Goal: Task Accomplishment & Management: Manage account settings

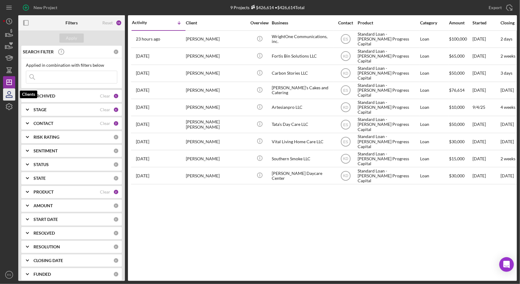
click at [6, 97] on icon "button" at bounding box center [9, 97] width 6 height 2
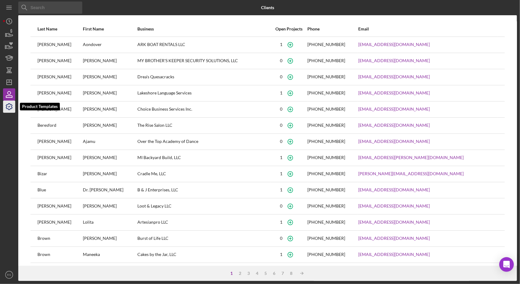
click at [8, 108] on icon "button" at bounding box center [9, 107] width 6 height 6
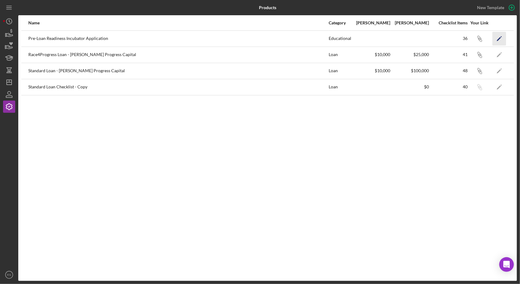
click at [493, 38] on icon "Icon/Edit" at bounding box center [499, 39] width 14 height 14
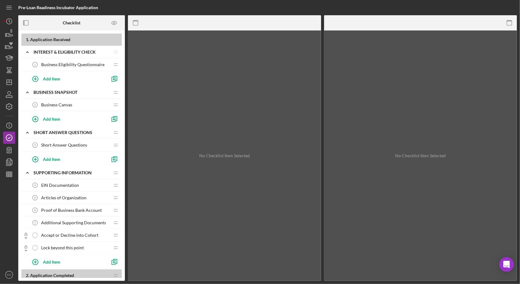
drag, startPoint x: 82, startPoint y: 168, endPoint x: 67, endPoint y: 197, distance: 32.9
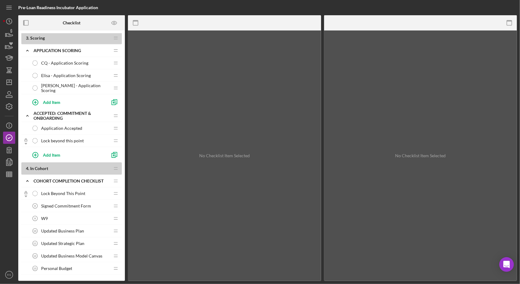
scroll to position [249, 0]
click at [49, 204] on span "Signed Commitment Form" at bounding box center [66, 206] width 50 height 5
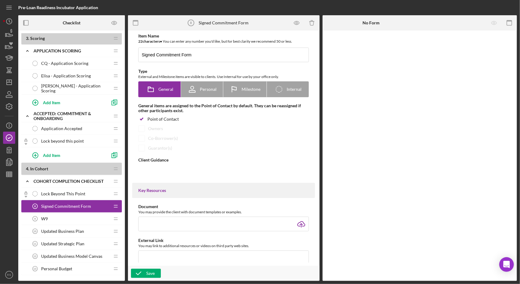
type textarea "<div>Please upload the Commitment Form</div> <div>&nbsp;</div> <div>Signed agre…"
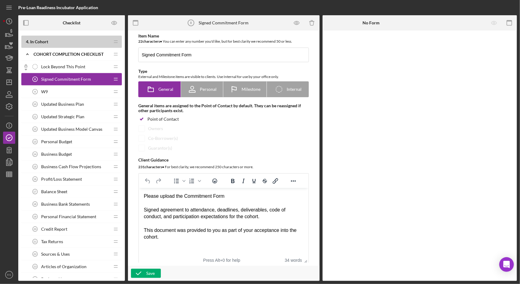
scroll to position [372, 0]
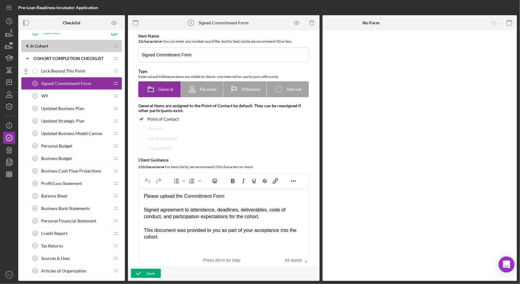
click at [504, 264] on icon "Open Intercom Messenger" at bounding box center [506, 264] width 7 height 8
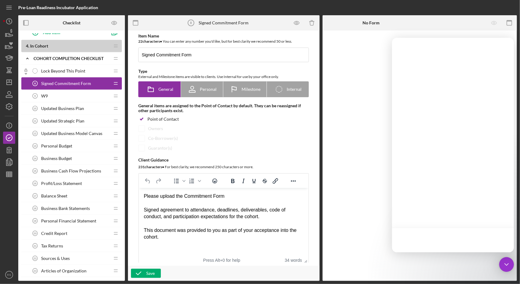
scroll to position [0, 0]
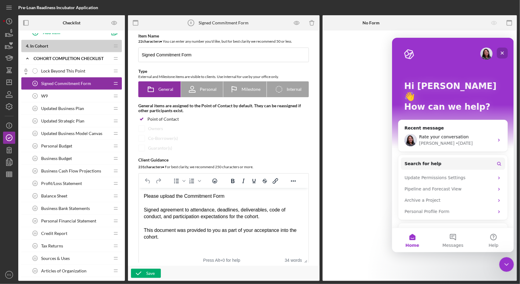
click at [503, 54] on icon "Close" at bounding box center [501, 52] width 3 height 3
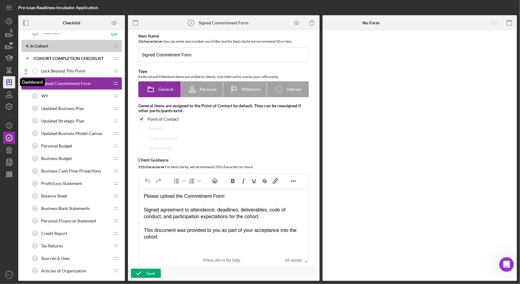
click at [7, 84] on icon "Icon/Dashboard" at bounding box center [9, 82] width 15 height 15
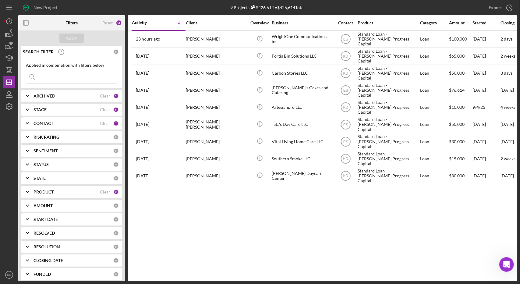
click at [61, 191] on div "PRODUCT" at bounding box center [66, 191] width 66 height 5
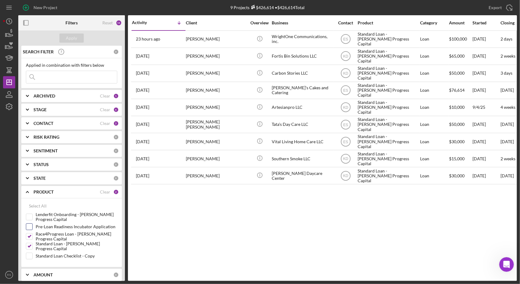
click at [30, 230] on div "Pre-Loan Readiness Incubator Application" at bounding box center [71, 228] width 91 height 10
click at [30, 226] on input "Pre-Loan Readiness Incubator Application" at bounding box center [29, 226] width 6 height 6
checkbox input "true"
click at [68, 39] on div "Apply" at bounding box center [71, 37] width 11 height 9
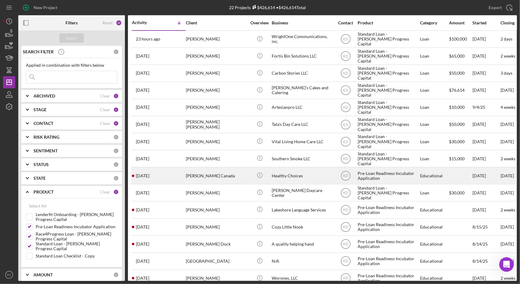
click at [395, 176] on div "Pre-Loan Readiness Incubator Application" at bounding box center [387, 175] width 61 height 16
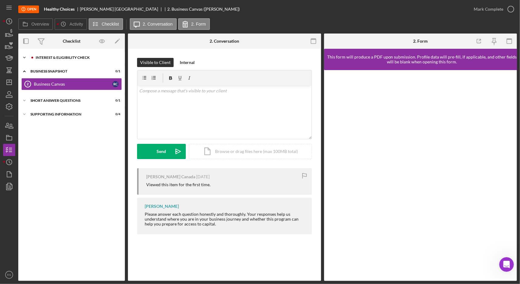
click at [50, 59] on div "Interest & Eligibility Check" at bounding box center [77, 58] width 82 height 4
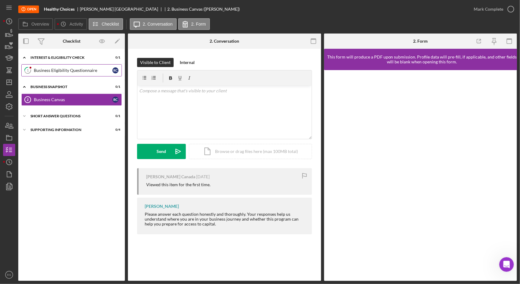
click at [52, 70] on div "Business Eligibility Questionnaire" at bounding box center [73, 70] width 79 height 5
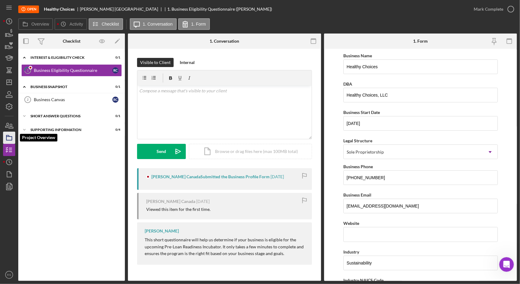
click at [9, 141] on icon "button" at bounding box center [9, 137] width 15 height 15
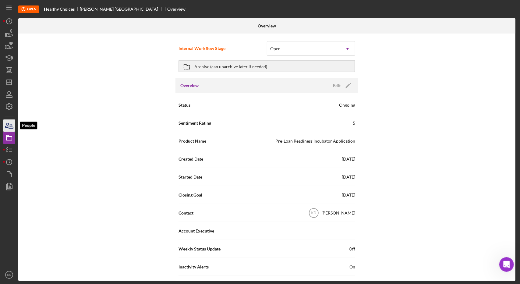
click at [13, 128] on icon "button" at bounding box center [9, 125] width 15 height 15
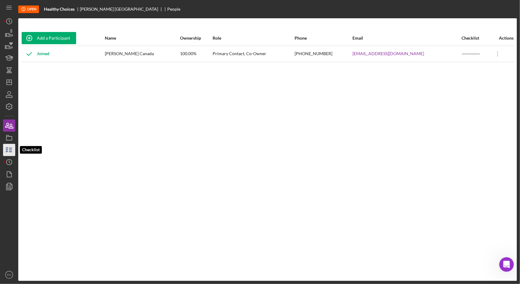
click at [5, 146] on icon "button" at bounding box center [9, 149] width 15 height 15
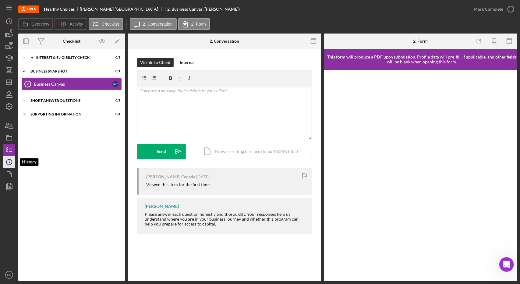
click at [9, 160] on icon "Icon/History" at bounding box center [9, 161] width 15 height 15
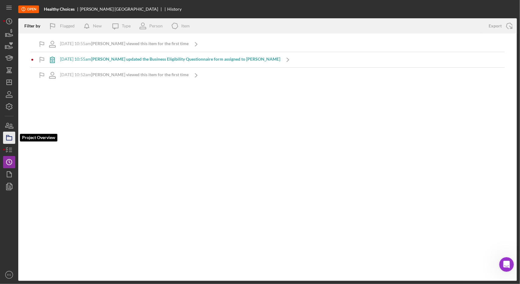
click at [11, 139] on icon "button" at bounding box center [9, 137] width 15 height 15
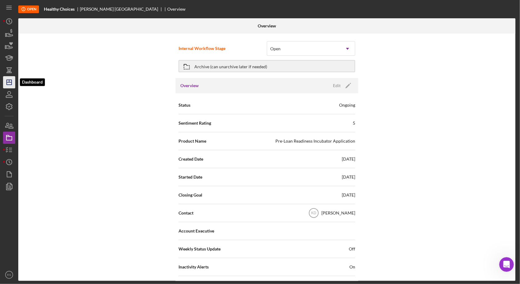
click at [7, 80] on icon "Icon/Dashboard" at bounding box center [9, 82] width 15 height 15
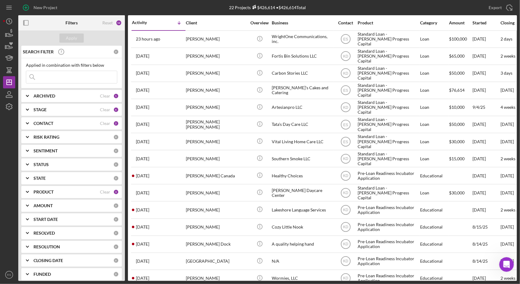
click at [38, 121] on b "CONTACT" at bounding box center [43, 123] width 20 height 5
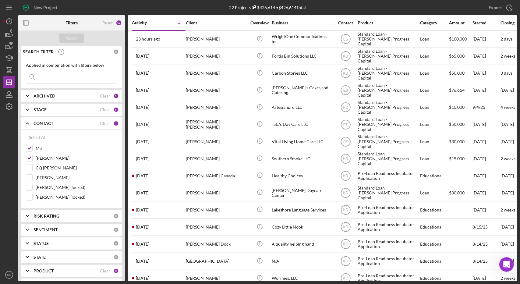
click at [38, 121] on b "CONTACT" at bounding box center [43, 123] width 20 height 5
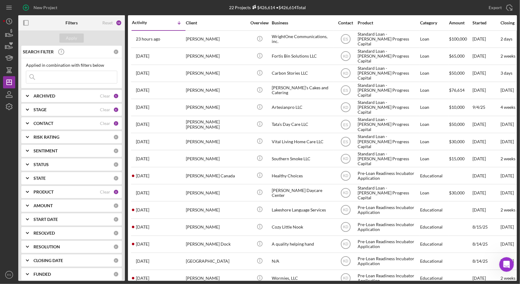
click at [37, 110] on b "STAGE" at bounding box center [39, 109] width 13 height 5
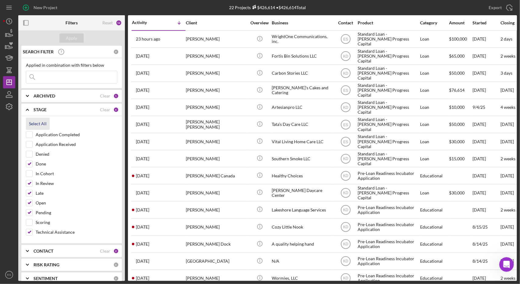
click at [36, 126] on div "Select All" at bounding box center [38, 124] width 18 height 12
checkbox input "true"
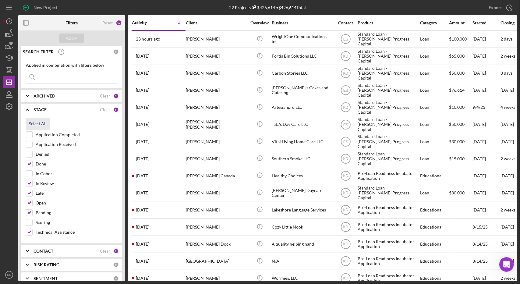
checkbox input "true"
click at [75, 40] on div "Apply" at bounding box center [71, 37] width 11 height 9
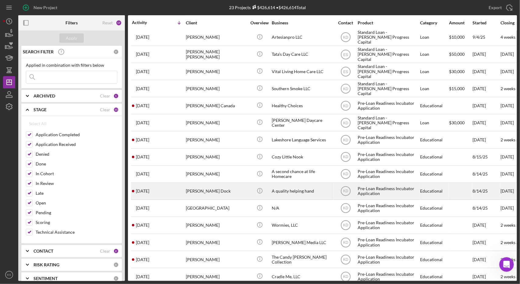
scroll to position [69, 0]
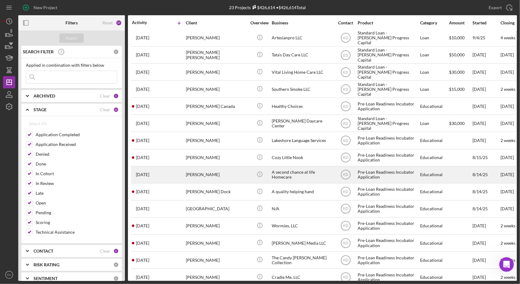
click at [209, 173] on div "[PERSON_NAME]" at bounding box center [216, 175] width 61 height 16
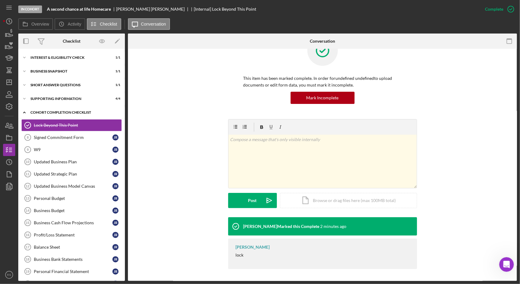
click at [58, 115] on div "Icon/Expander Cohort Completion Checklist 1 / 21" at bounding box center [71, 112] width 107 height 12
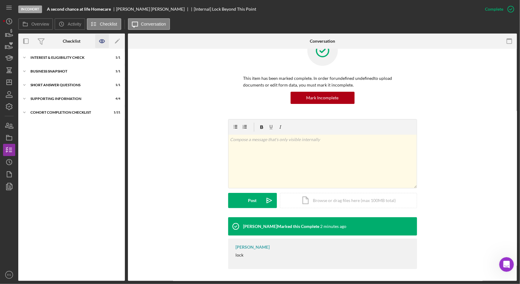
click at [102, 40] on icon "button" at bounding box center [102, 41] width 14 height 14
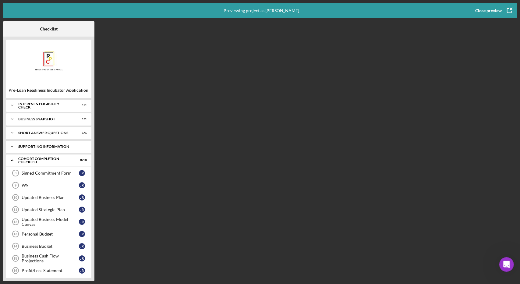
click at [38, 148] on div "Icon/Expander Supporting Information 4 / 4" at bounding box center [48, 146] width 85 height 12
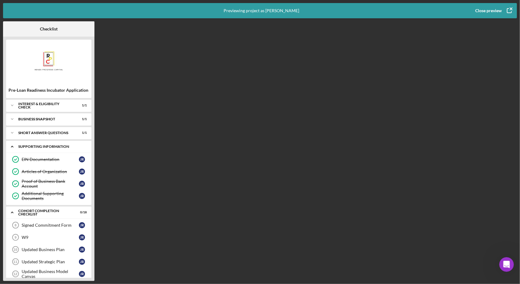
click at [38, 148] on div "Icon/Expander Supporting Information 4 / 4" at bounding box center [48, 146] width 85 height 12
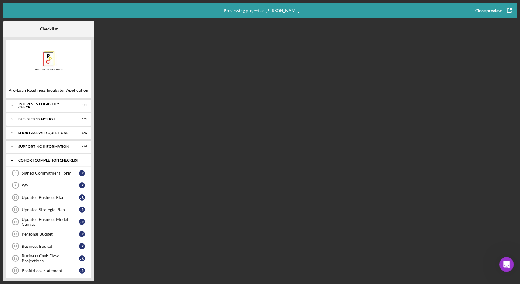
click at [37, 157] on div "Icon/Expander Cohort Completion Checklist 0 / 18" at bounding box center [48, 160] width 85 height 12
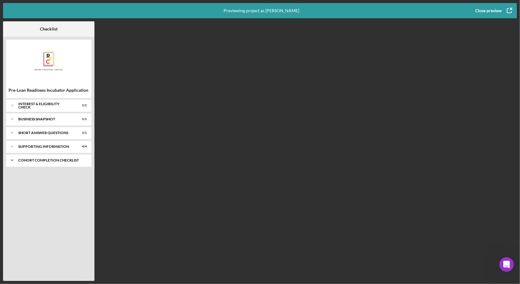
click at [37, 157] on div "Icon/Expander Cohort Completion Checklist 0 / 18" at bounding box center [48, 160] width 85 height 12
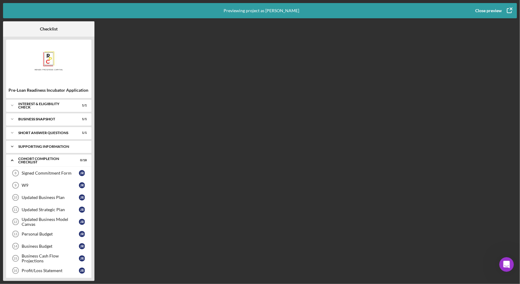
click at [33, 146] on div "Supporting Information" at bounding box center [50, 147] width 65 height 4
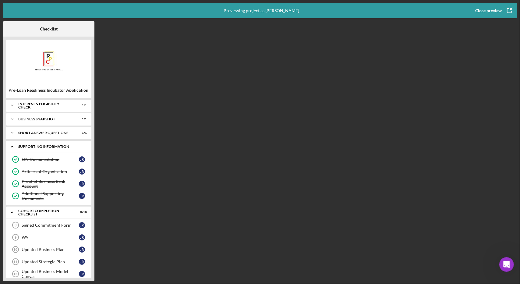
click at [33, 146] on div "Supporting Information" at bounding box center [50, 147] width 65 height 4
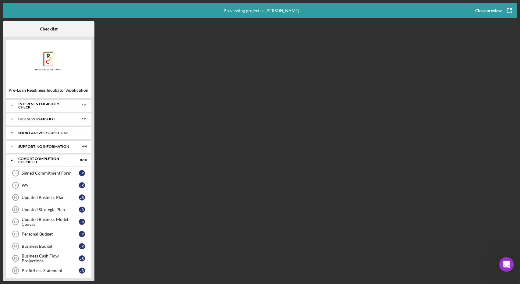
click at [34, 129] on div "Icon/Expander Short Answer Questions 1 / 1" at bounding box center [48, 133] width 85 height 12
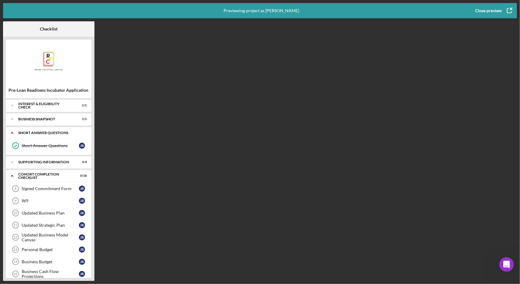
click at [36, 130] on div "Icon/Expander Short Answer Questions 1 / 1" at bounding box center [48, 133] width 85 height 12
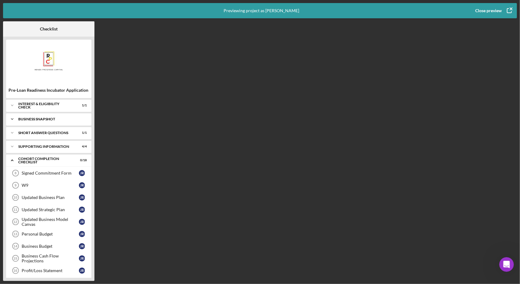
click at [31, 120] on div "Business Snapshot" at bounding box center [50, 119] width 65 height 4
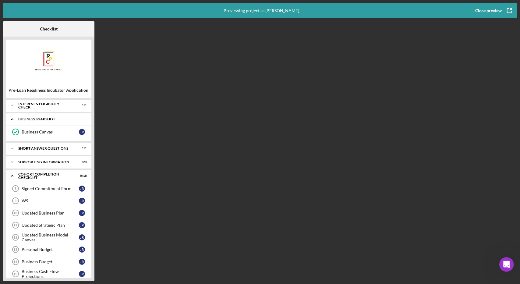
click at [31, 120] on div "Business Snapshot" at bounding box center [50, 119] width 65 height 4
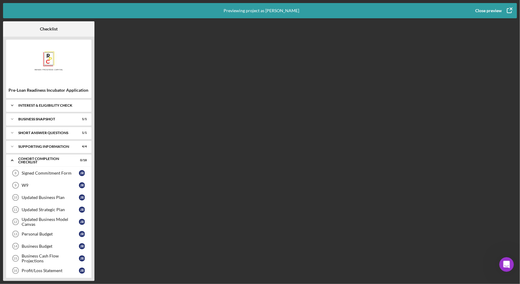
click at [40, 105] on div "Interest & Eligibility Check" at bounding box center [50, 106] width 65 height 4
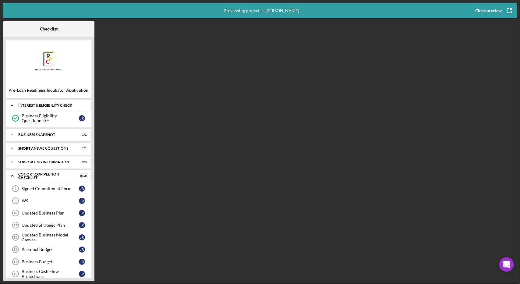
click at [40, 105] on div "Interest & Eligibility Check" at bounding box center [50, 106] width 65 height 4
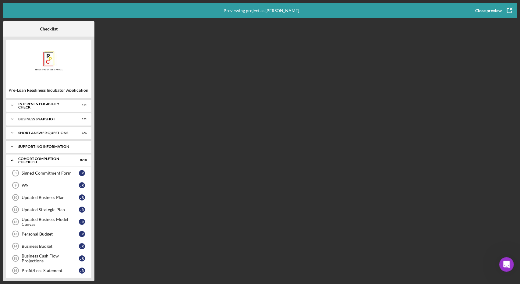
click at [40, 147] on div "Supporting Information" at bounding box center [50, 147] width 65 height 4
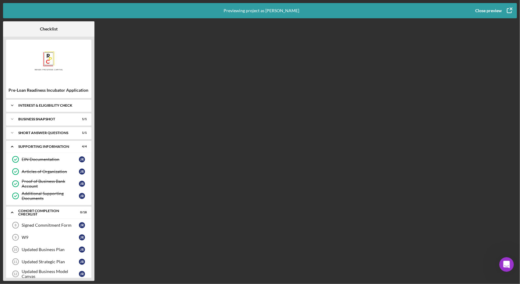
click at [53, 103] on div "Icon/Expander Interest & Eligibility Check 1 / 1" at bounding box center [48, 105] width 85 height 12
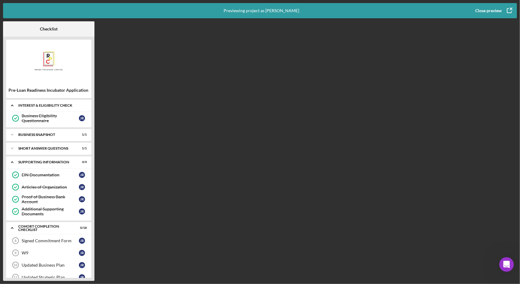
click at [53, 103] on div "Icon/Expander Interest & Eligibility Check 1 / 1" at bounding box center [48, 105] width 85 height 12
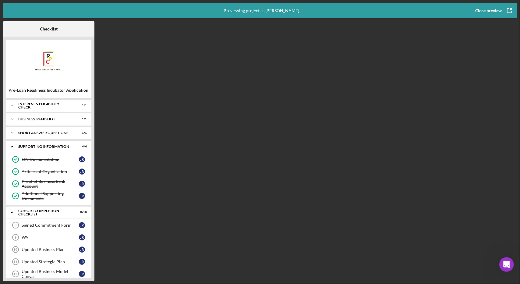
click at [488, 12] on div "Close preview" at bounding box center [488, 11] width 26 height 12
